Goal: Navigation & Orientation: Find specific page/section

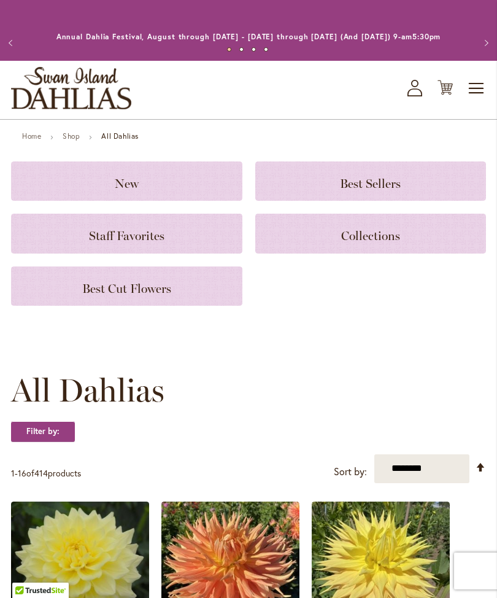
click at [151, 243] on span "Staff Favorites" at bounding box center [126, 235] width 75 height 15
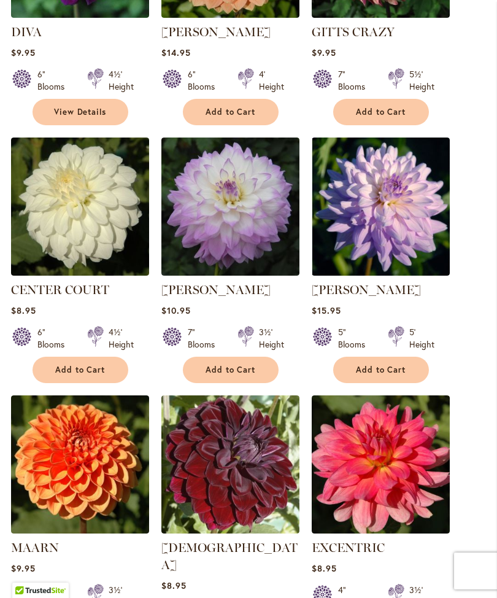
scroll to position [980, 0]
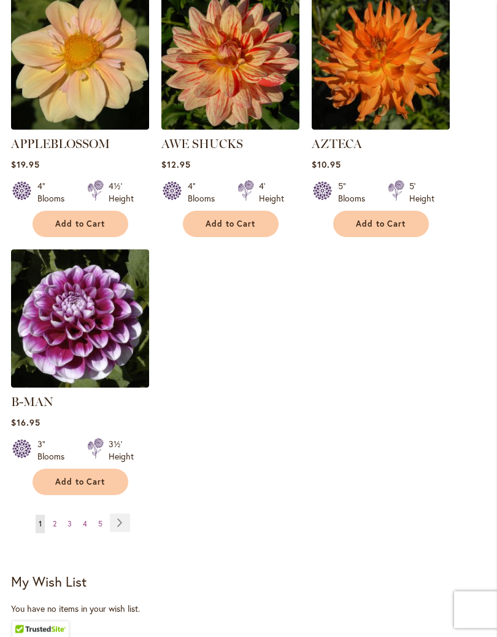
scroll to position [1558, 0]
click at [122, 521] on link "Page Next" at bounding box center [120, 522] width 20 height 18
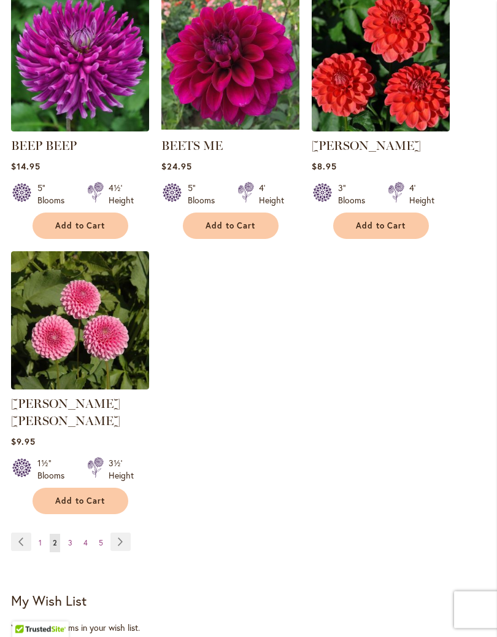
scroll to position [1539, 0]
click at [125, 535] on link "Page Next" at bounding box center [120, 541] width 20 height 18
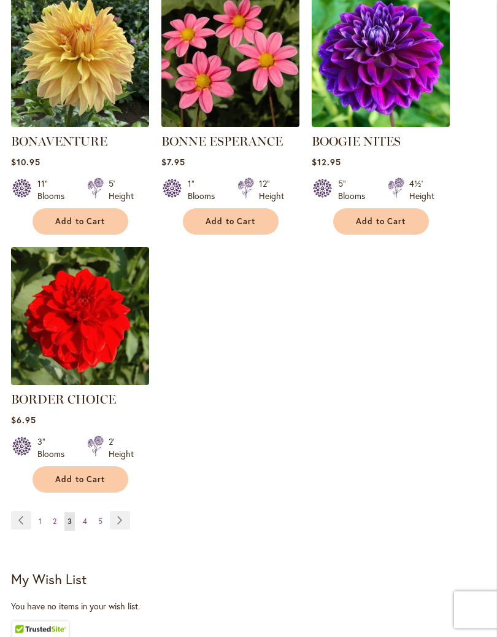
scroll to position [1544, 0]
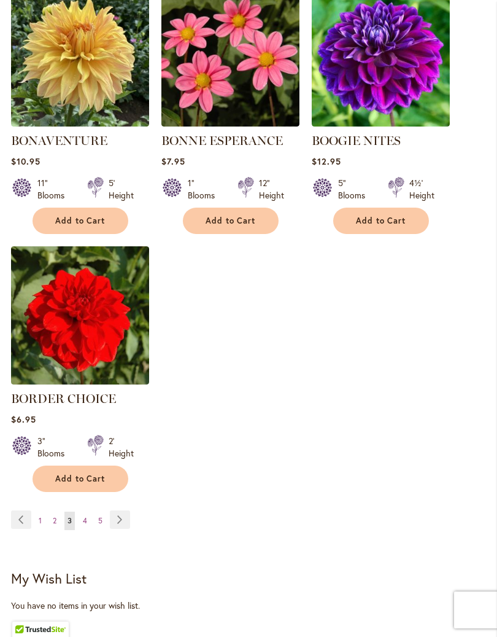
click at [124, 528] on link "Page Next" at bounding box center [120, 519] width 20 height 18
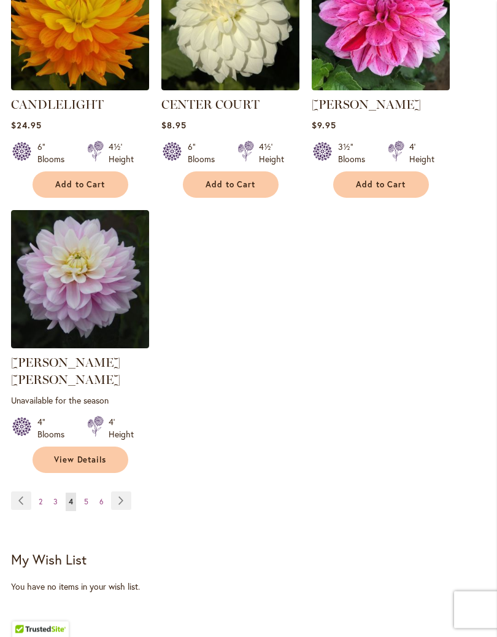
scroll to position [1598, 0]
click at [126, 492] on link "Page Next" at bounding box center [121, 500] width 20 height 18
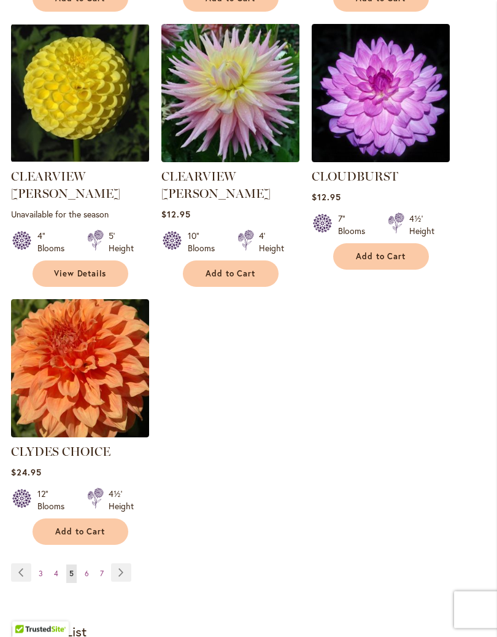
scroll to position [1526, 0]
click at [127, 563] on link "Page Next" at bounding box center [121, 572] width 20 height 18
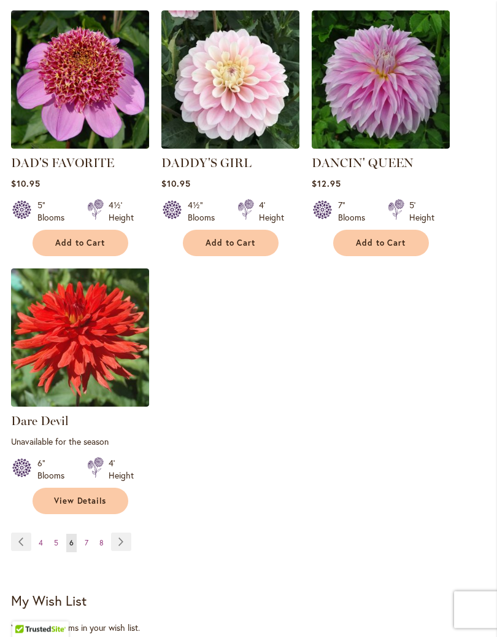
scroll to position [1569, 0]
click at [125, 533] on link "Page Next" at bounding box center [121, 541] width 20 height 18
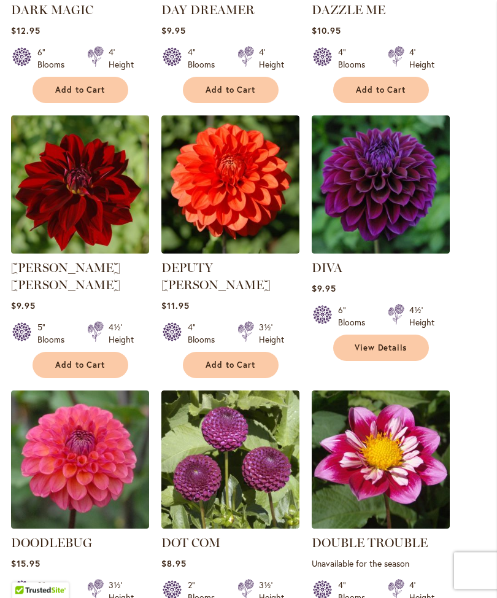
scroll to position [637, 0]
